Goal: Find specific page/section: Find specific page/section

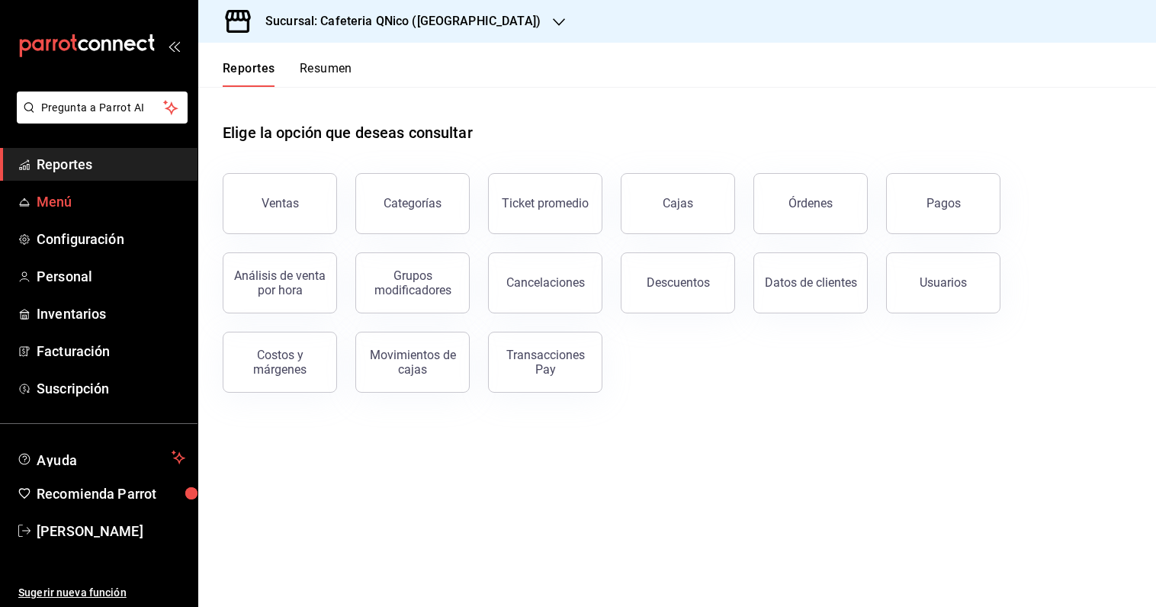
click at [74, 201] on span "Menú" at bounding box center [111, 201] width 149 height 21
click at [103, 172] on span "Reportes" at bounding box center [111, 164] width 149 height 21
click at [320, 79] on button "Resumen" at bounding box center [326, 74] width 53 height 26
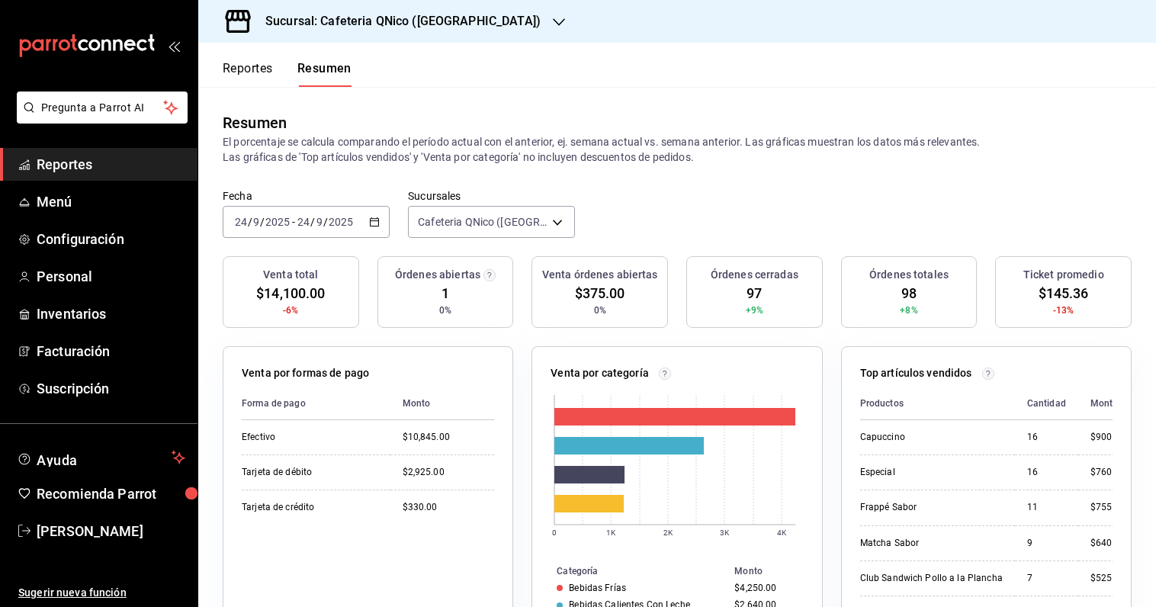
click at [59, 159] on span "Reportes" at bounding box center [111, 164] width 149 height 21
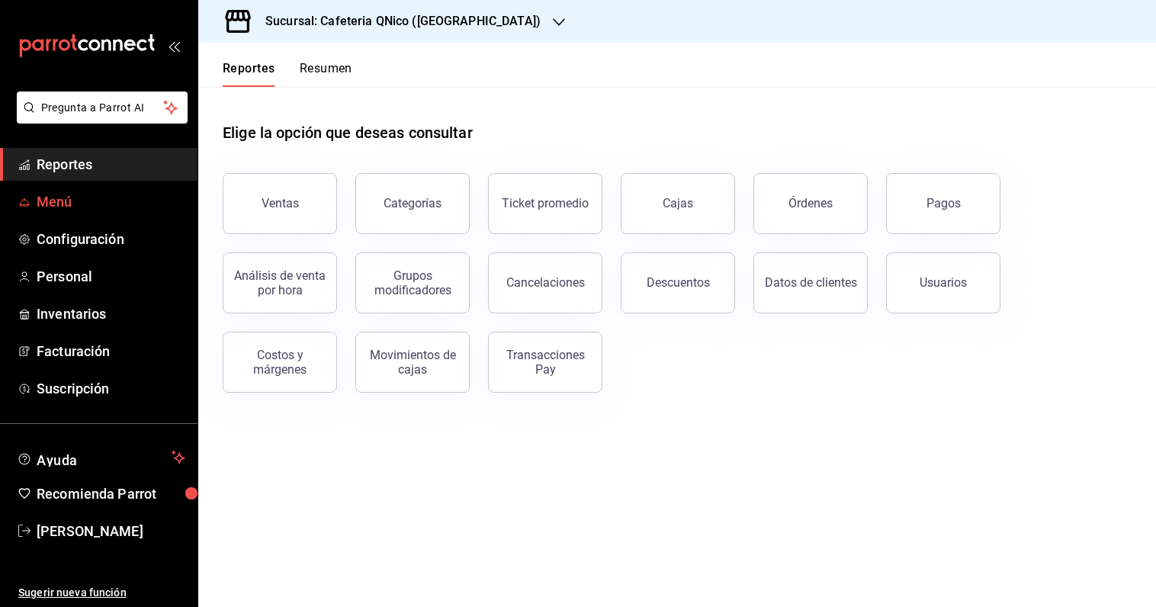
click at [68, 207] on span "Menú" at bounding box center [111, 201] width 149 height 21
